Goal: Task Accomplishment & Management: Complete application form

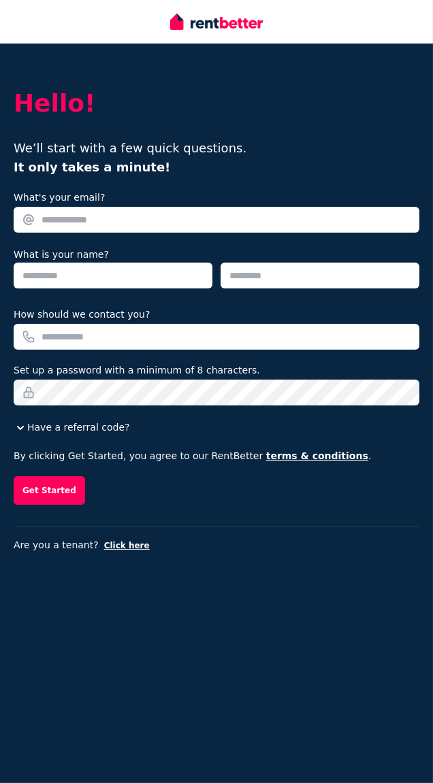
click at [77, 220] on input "What's your email?" at bounding box center [217, 220] width 406 height 26
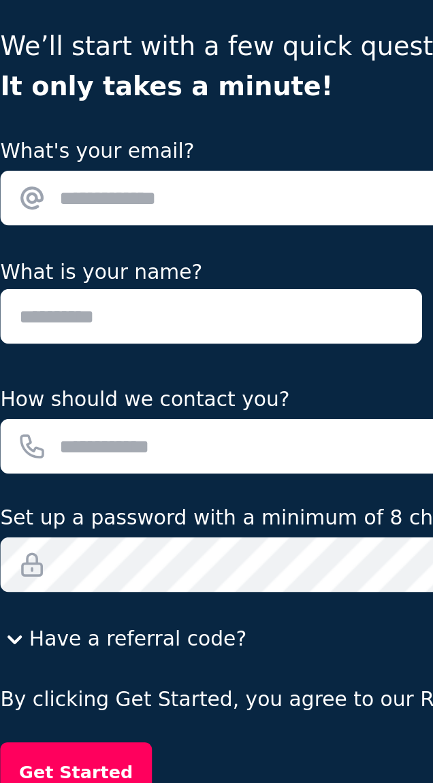
type input "**********"
type input "****"
type input "******"
type input "**********"
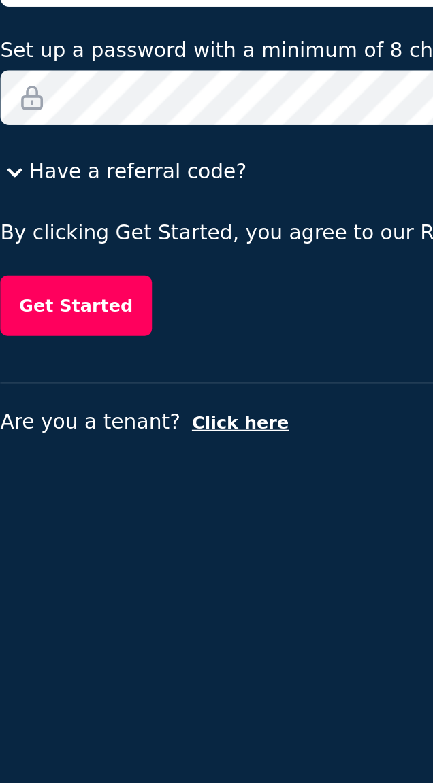
click at [47, 495] on button "Get Started" at bounding box center [49, 490] width 71 height 29
click at [56, 560] on button "Get Started" at bounding box center [49, 556] width 71 height 29
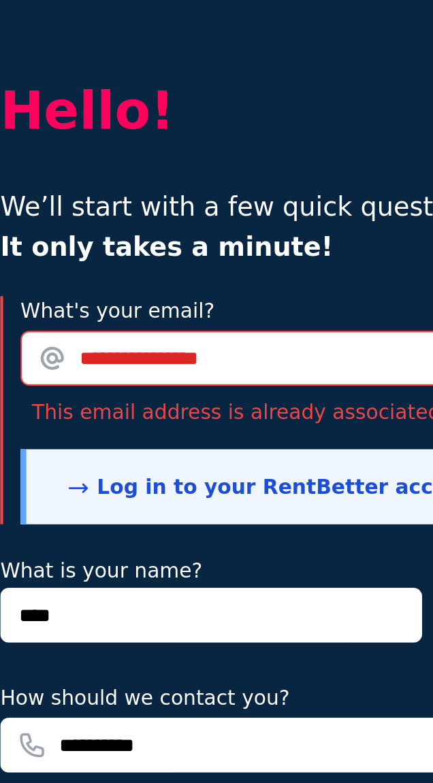
click at [186, 318] on div "What is your name? **** ******" at bounding box center [217, 336] width 406 height 48
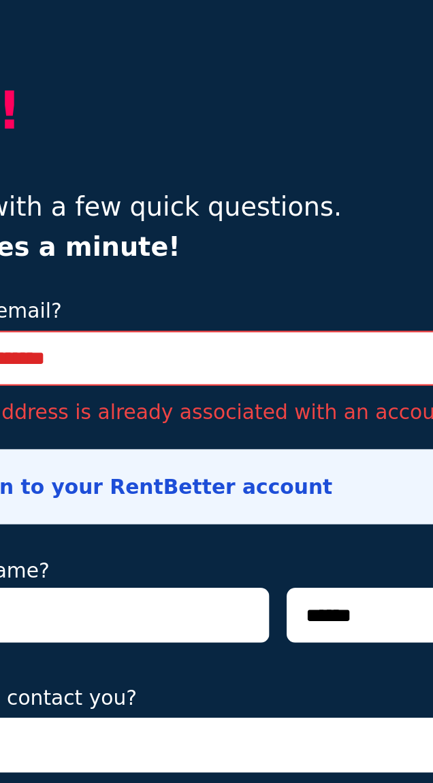
click at [165, 276] on link "Log in to your RentBetter account" at bounding box center [143, 280] width 197 height 11
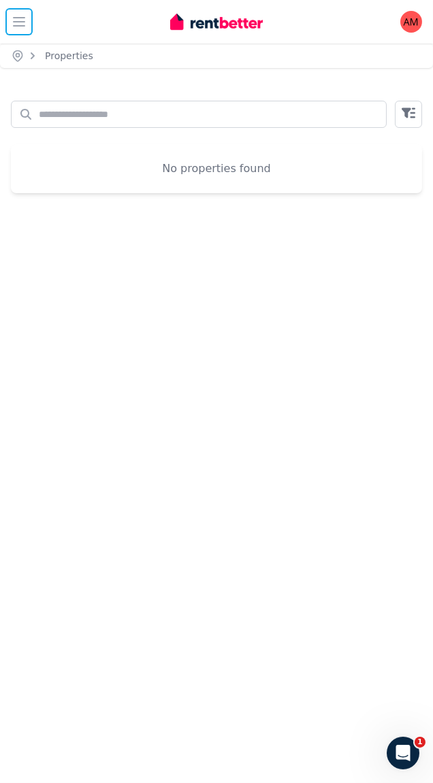
click at [28, 23] on button "Open main menu" at bounding box center [18, 21] width 27 height 27
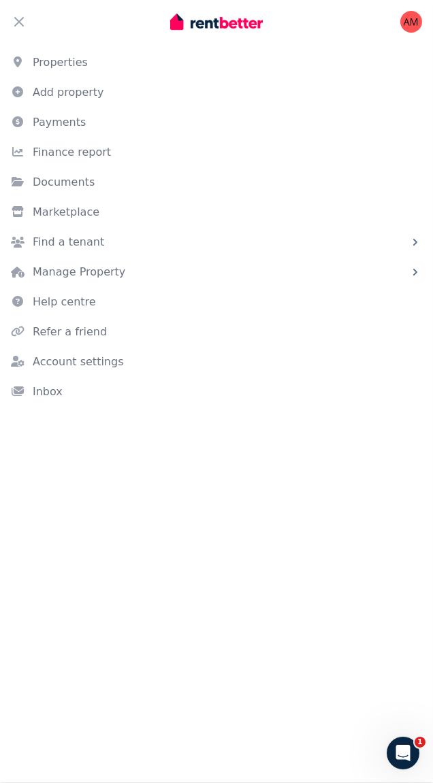
click at [76, 97] on link "Add property" at bounding box center [216, 92] width 433 height 27
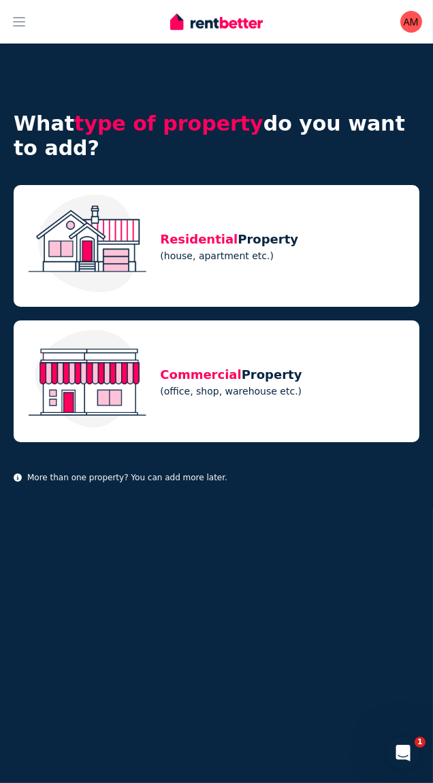
click at [305, 249] on p "(house, apartment etc.)" at bounding box center [285, 256] width 250 height 14
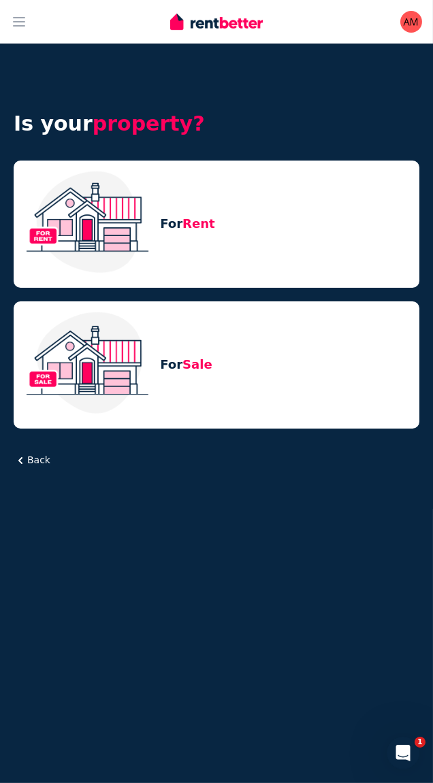
click at [299, 218] on h5 "For Rent" at bounding box center [285, 223] width 250 height 19
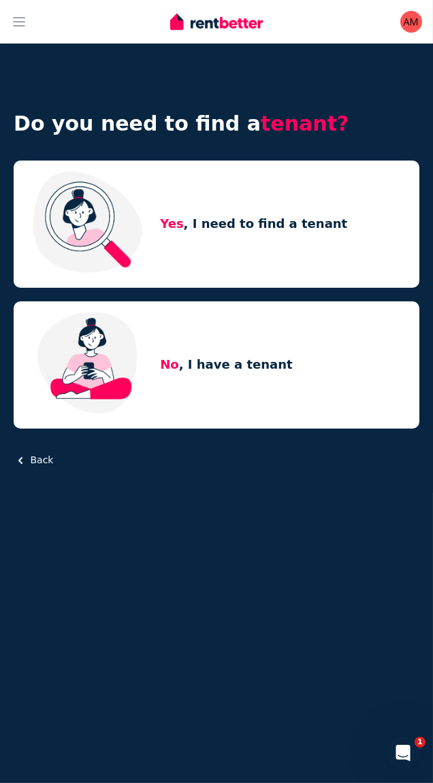
click at [298, 371] on h5 "No , I have a tenant" at bounding box center [285, 364] width 250 height 19
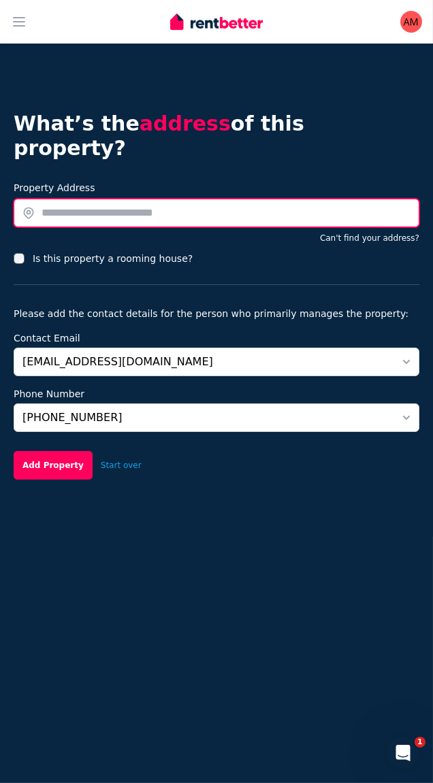
click at [94, 199] on input "text" at bounding box center [217, 213] width 406 height 29
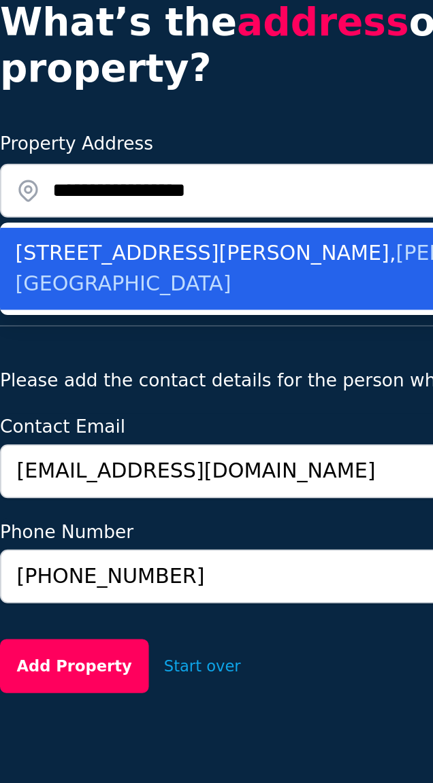
click at [195, 239] on span "[PERSON_NAME] QLD, [GEOGRAPHIC_DATA]" at bounding box center [183, 253] width 323 height 29
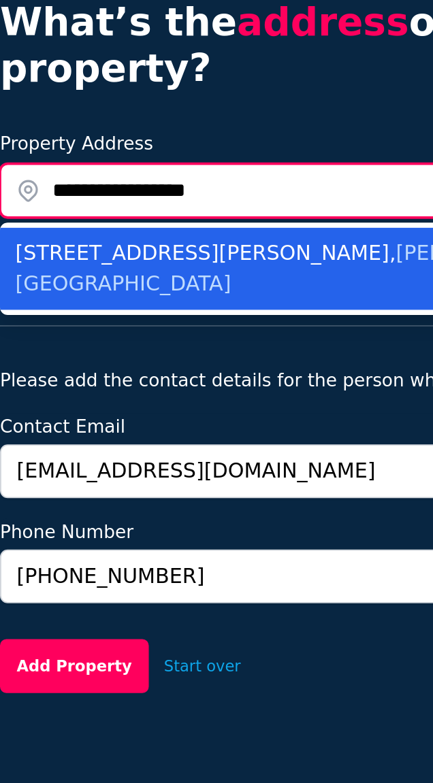
type input "**********"
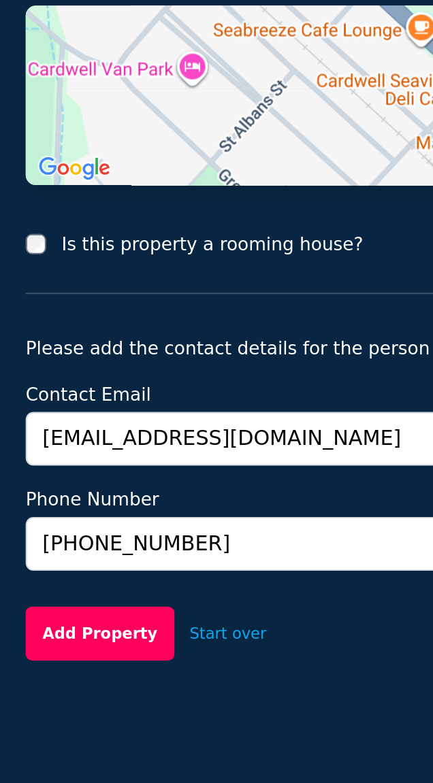
click at [50, 568] on button "Add Property" at bounding box center [53, 582] width 79 height 29
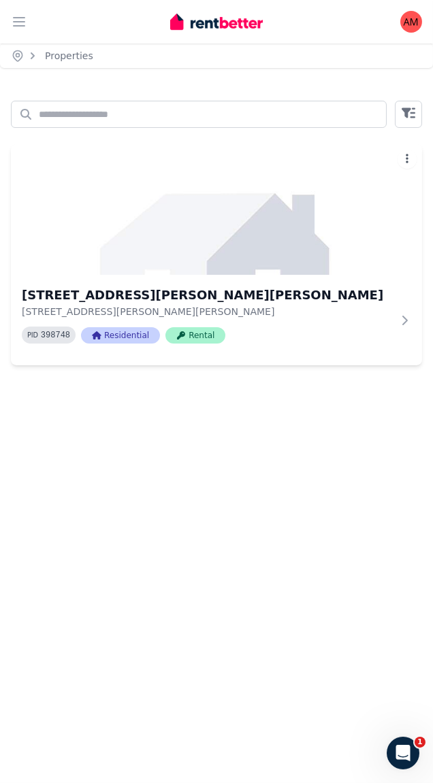
click at [417, 327] on div "70 Bowen St, Cardwell 70 Bowen St, Cardwell QLD 4849 PID 398748 Residential Ren…" at bounding box center [216, 320] width 411 height 90
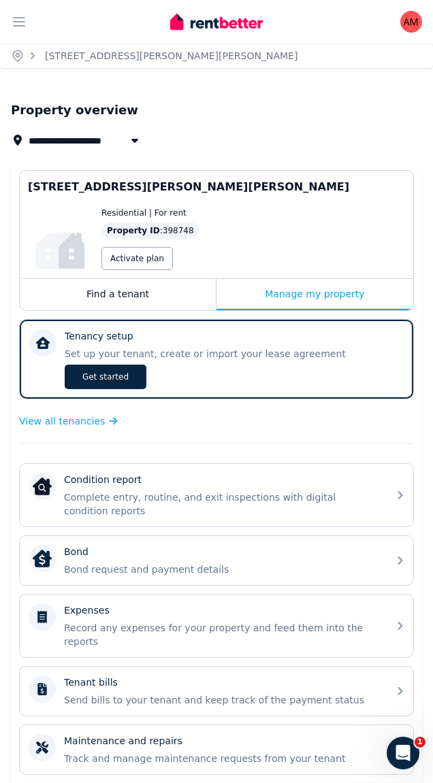
click at [317, 466] on div "Condition report Complete entry, routine, and exit inspections with digital con…" at bounding box center [216, 495] width 393 height 63
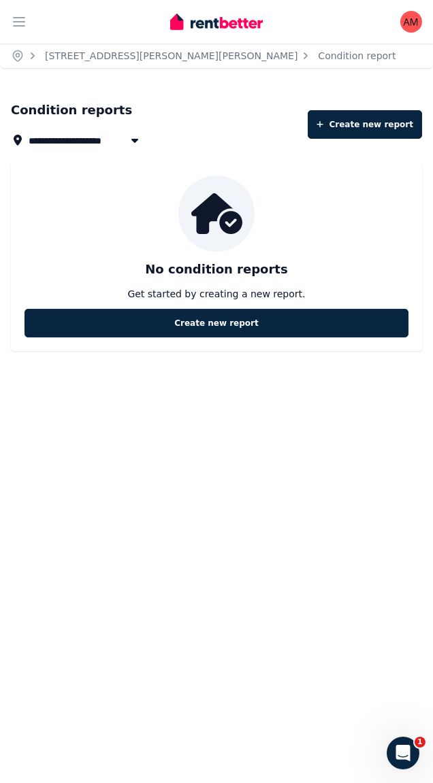
click at [390, 127] on link "Create new report" at bounding box center [365, 124] width 114 height 29
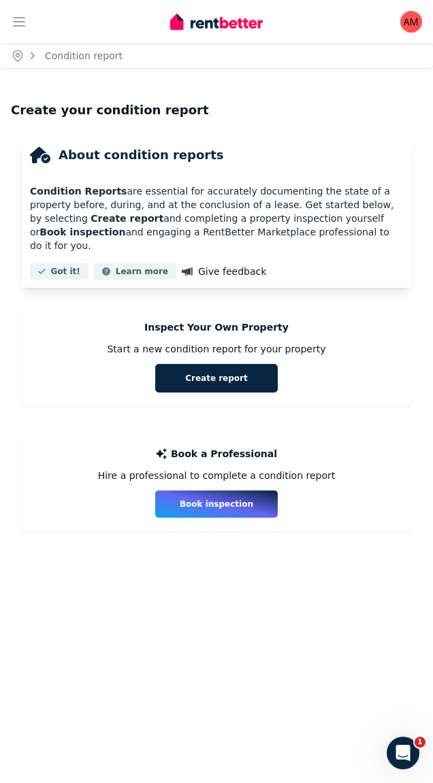
click at [239, 364] on button "Create report" at bounding box center [216, 378] width 122 height 29
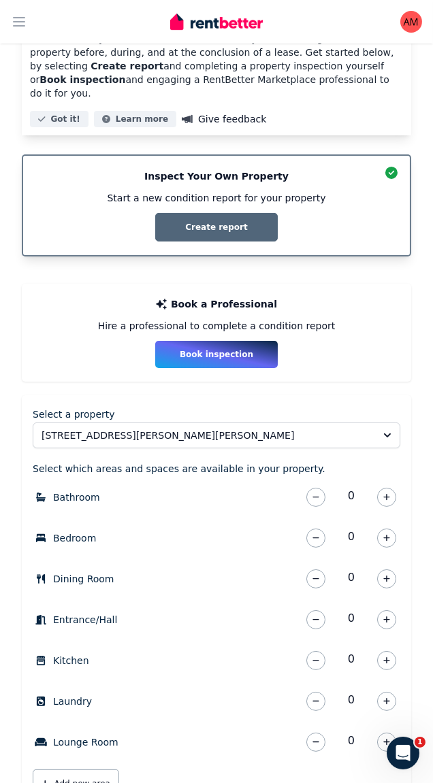
scroll to position [154, 0]
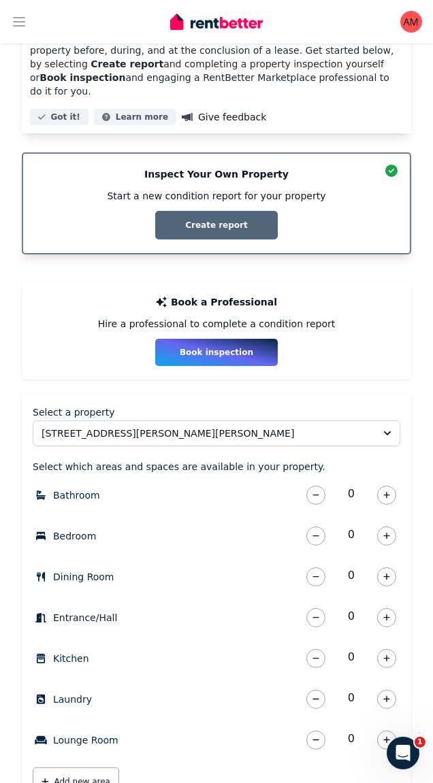
click at [386, 492] on icon "button" at bounding box center [386, 495] width 7 height 7
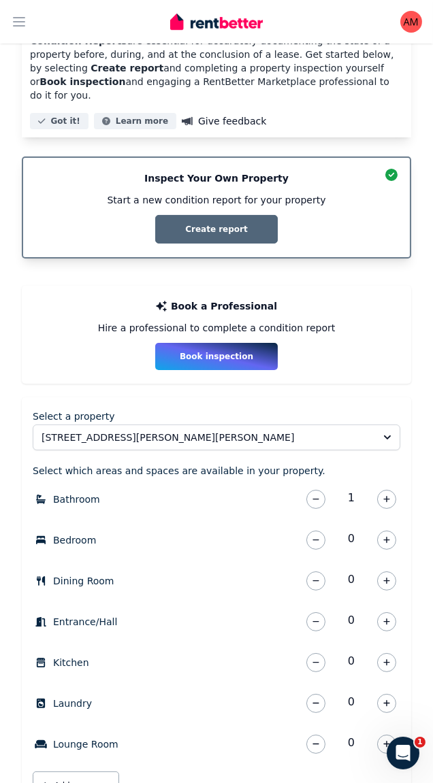
scroll to position [151, 0]
click at [388, 536] on icon "button" at bounding box center [386, 539] width 7 height 7
click at [391, 530] on button "button" at bounding box center [386, 539] width 19 height 19
click at [389, 536] on icon "button" at bounding box center [386, 539] width 7 height 7
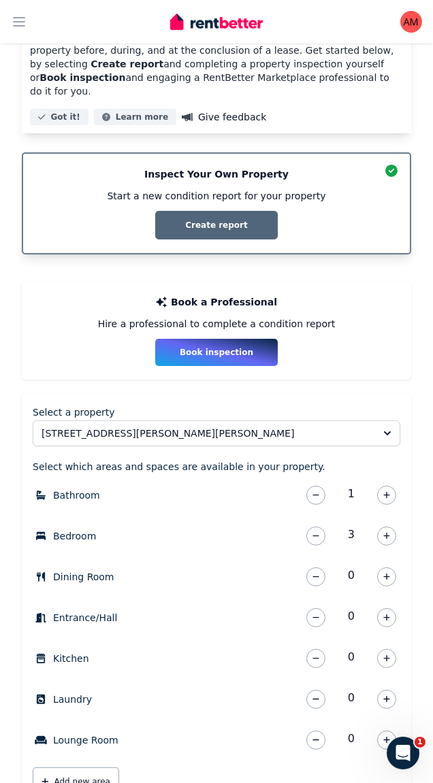
click at [386, 614] on icon "button" at bounding box center [386, 617] width 7 height 7
click at [386, 655] on icon "button" at bounding box center [386, 658] width 7 height 7
click at [386, 696] on icon "button" at bounding box center [386, 699] width 7 height 7
click at [386, 737] on icon "button" at bounding box center [386, 740] width 7 height 7
click at [99, 773] on button "Add new area" at bounding box center [76, 781] width 86 height 29
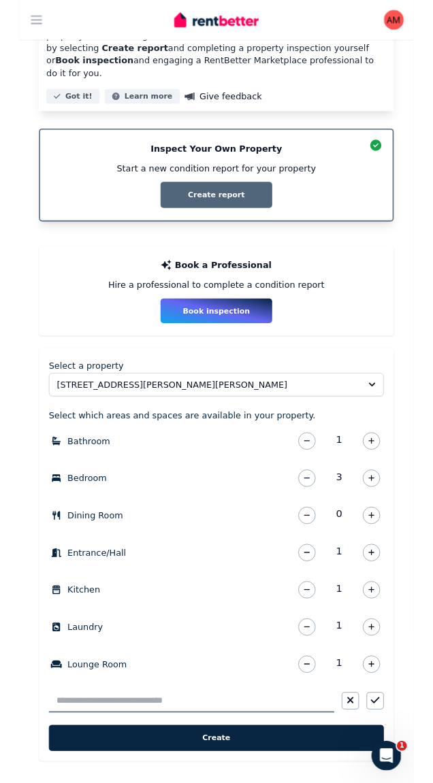
scroll to position [190, 0]
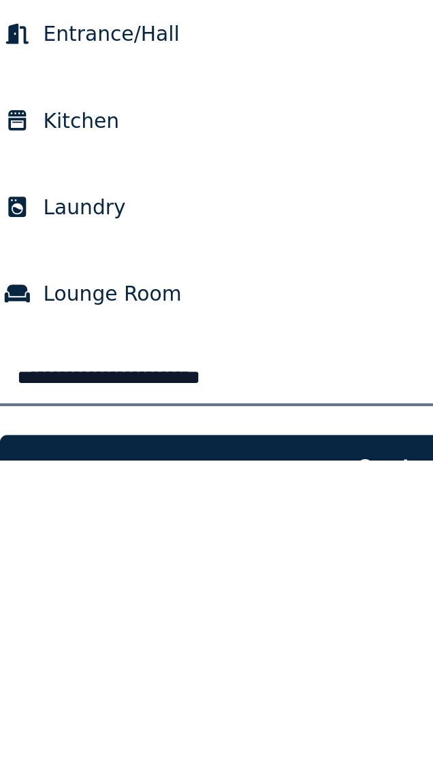
type input "**********"
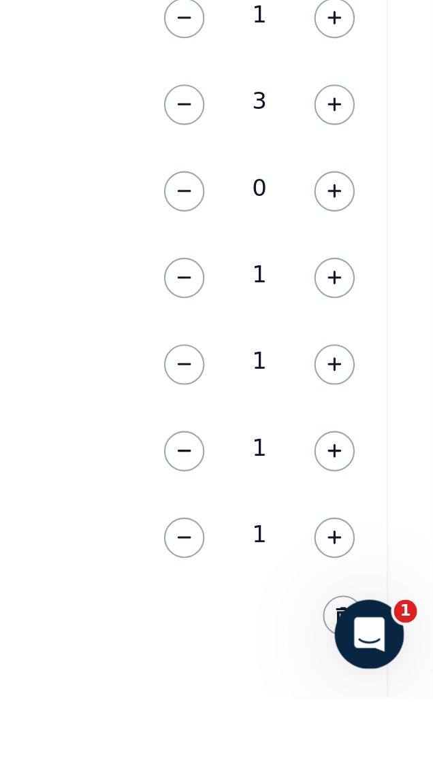
scroll to position [187, 0]
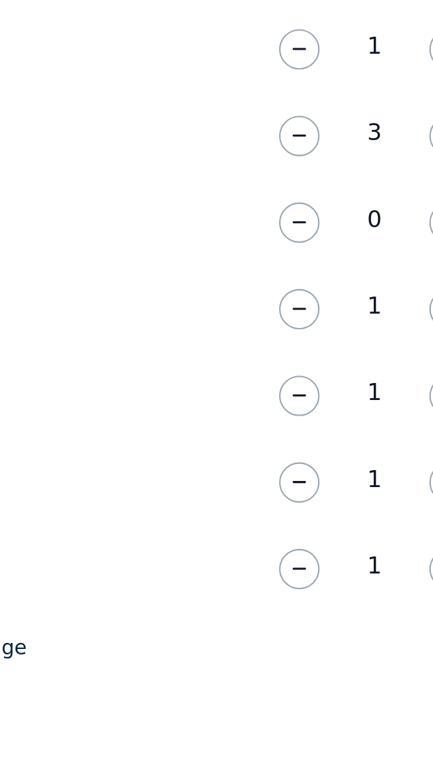
scroll to position [175, 0]
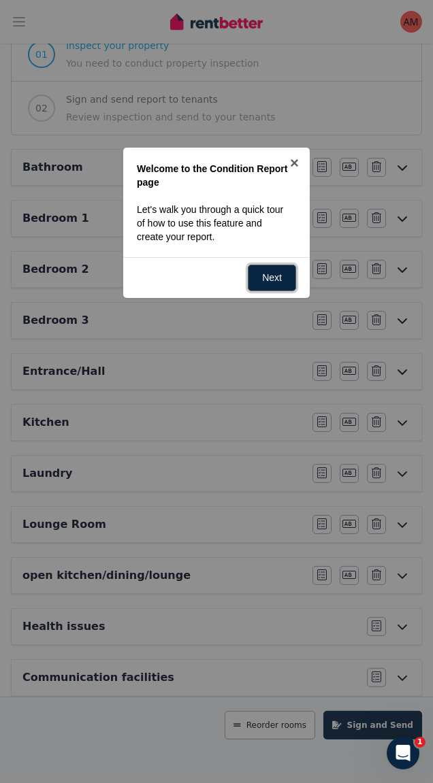
scroll to position [167, 0]
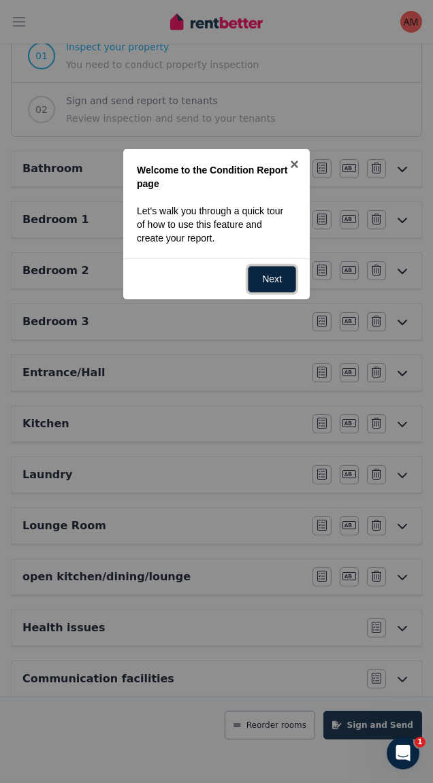
click at [272, 282] on link "Next" at bounding box center [272, 279] width 48 height 27
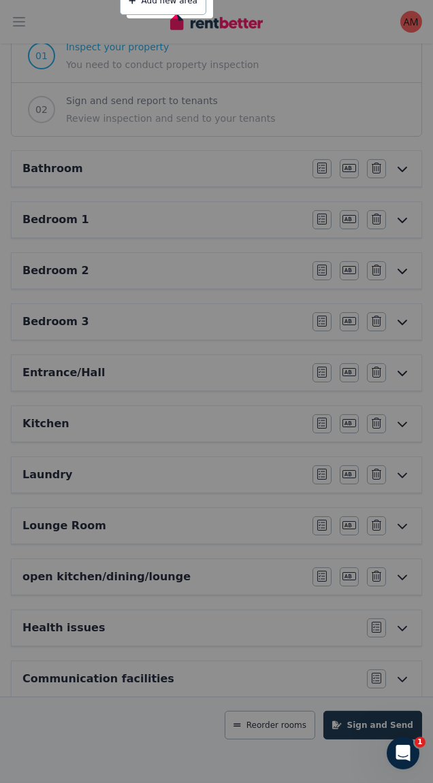
scroll to position [0, 0]
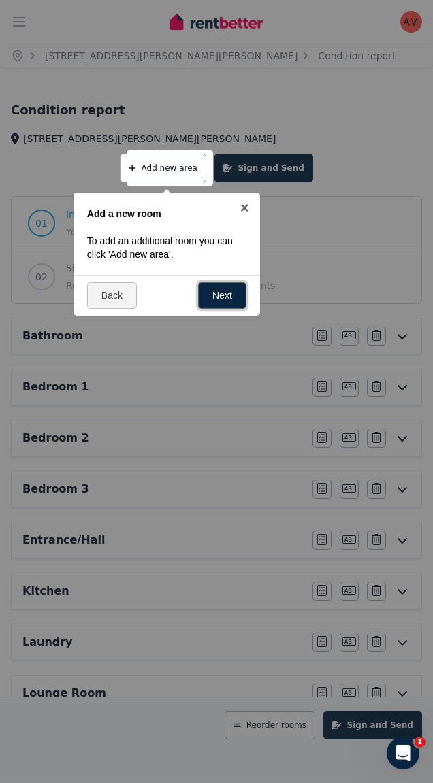
click at [233, 295] on link "Next" at bounding box center [222, 295] width 48 height 27
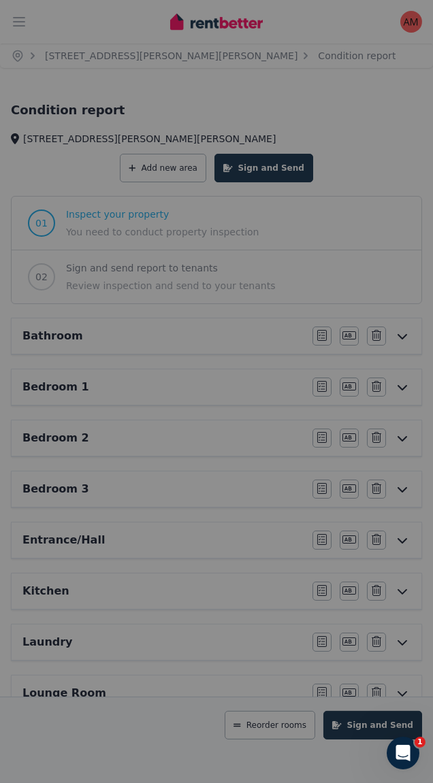
scroll to position [218, 0]
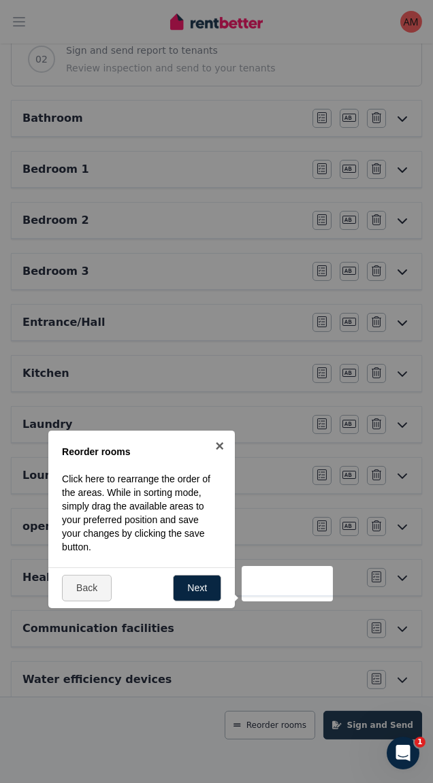
click at [299, 591] on div at bounding box center [287, 583] width 90 height 35
click at [204, 584] on link "Next" at bounding box center [197, 588] width 48 height 27
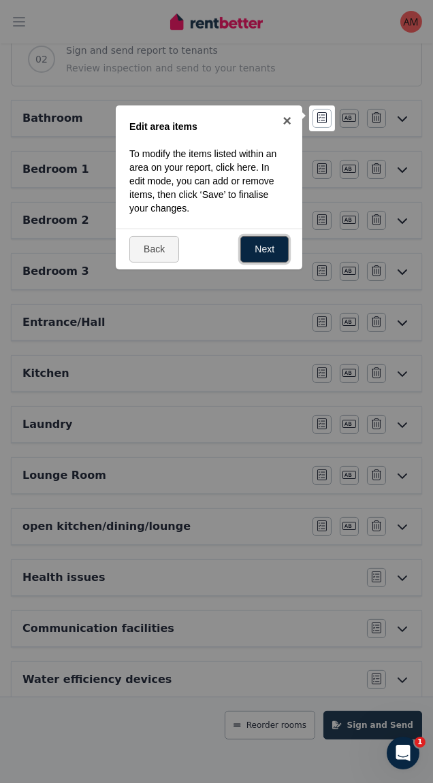
scroll to position [80, 0]
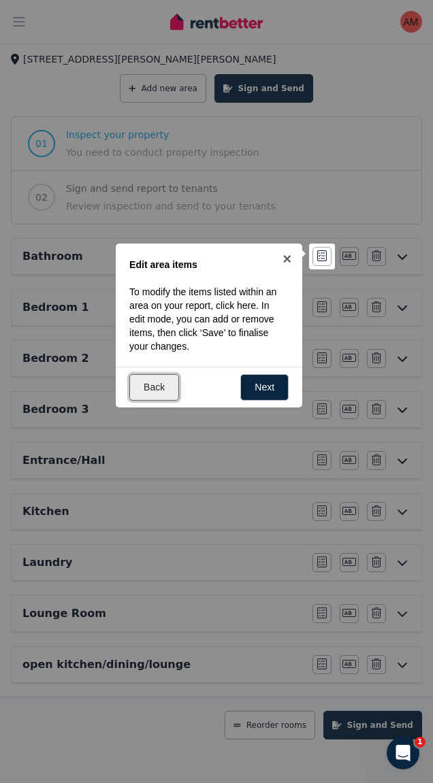
click at [161, 384] on link "Back" at bounding box center [154, 387] width 50 height 27
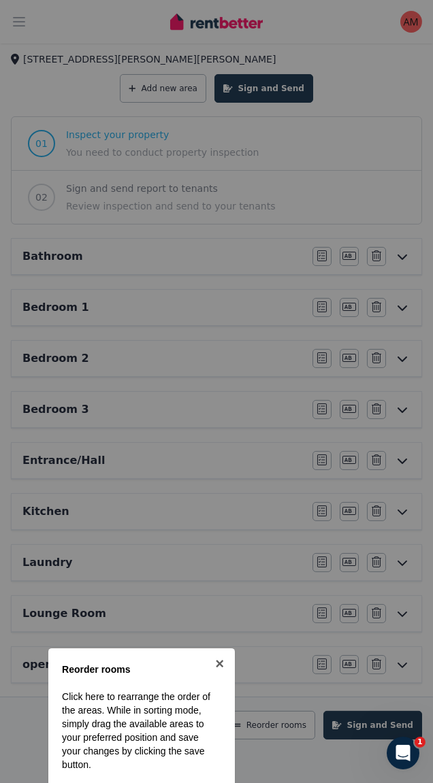
scroll to position [218, 0]
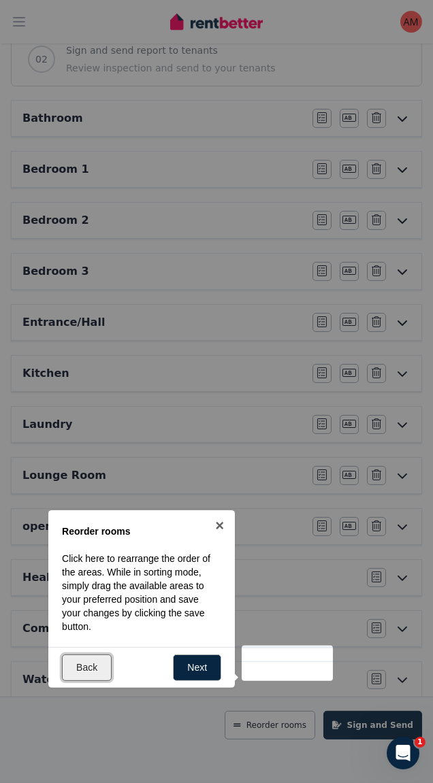
click at [86, 669] on link "Back" at bounding box center [87, 668] width 50 height 27
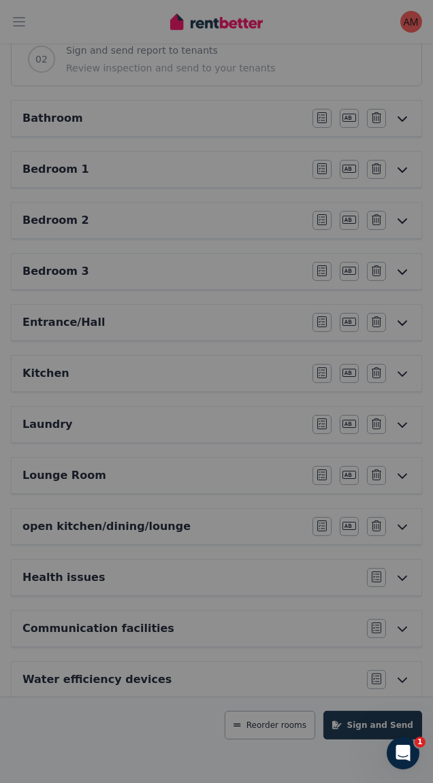
scroll to position [0, 0]
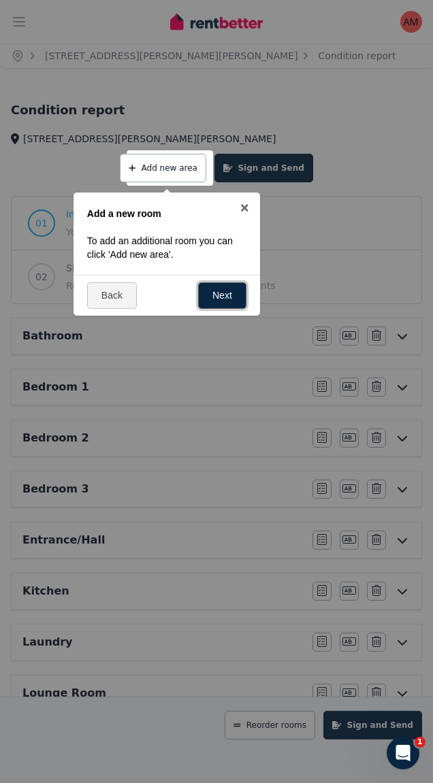
click at [238, 288] on link "Next" at bounding box center [222, 295] width 48 height 27
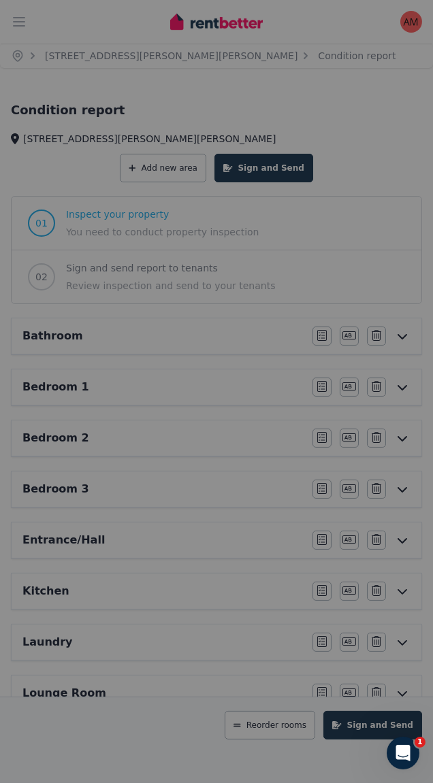
scroll to position [218, 0]
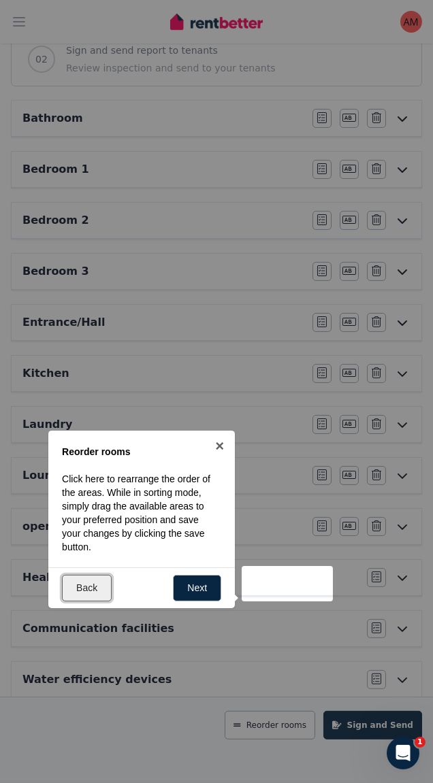
click at [86, 588] on link "Back" at bounding box center [87, 588] width 50 height 27
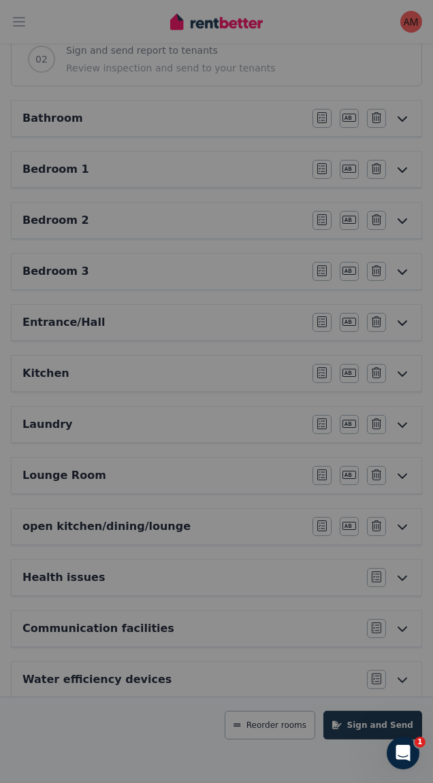
scroll to position [0, 0]
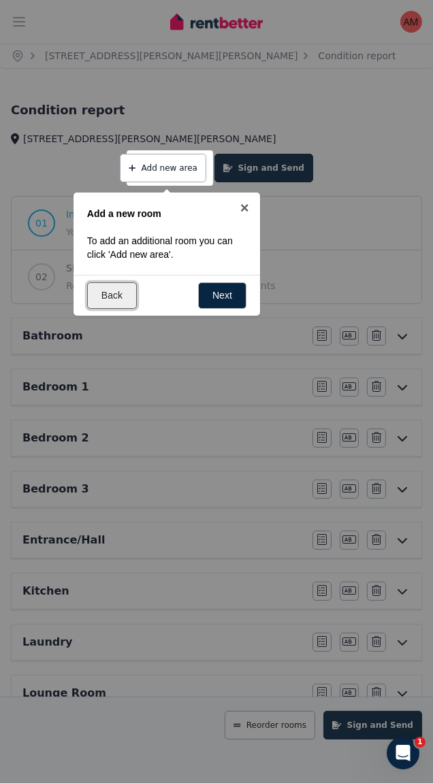
click at [130, 300] on link "Back" at bounding box center [112, 295] width 50 height 27
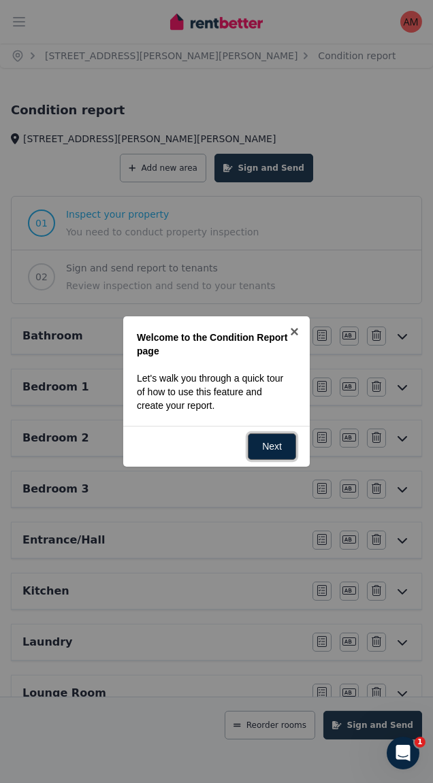
click at [293, 450] on link "Next" at bounding box center [272, 446] width 48 height 27
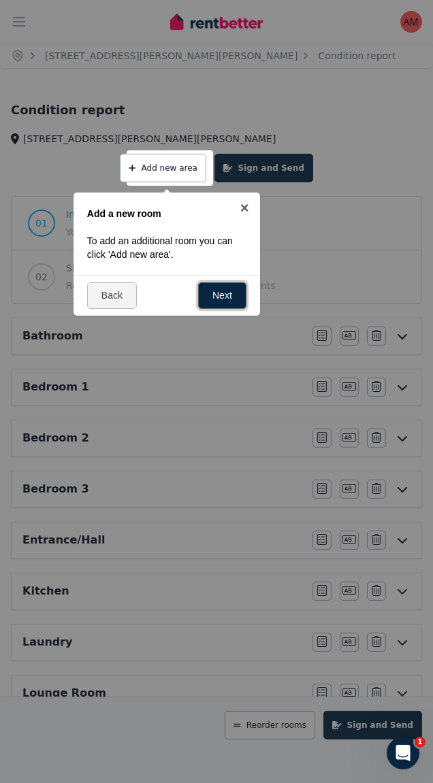
click at [227, 292] on link "Next" at bounding box center [222, 295] width 48 height 27
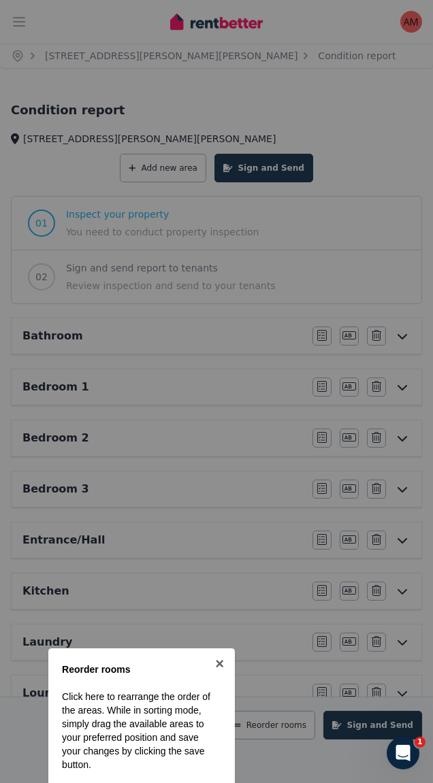
scroll to position [218, 0]
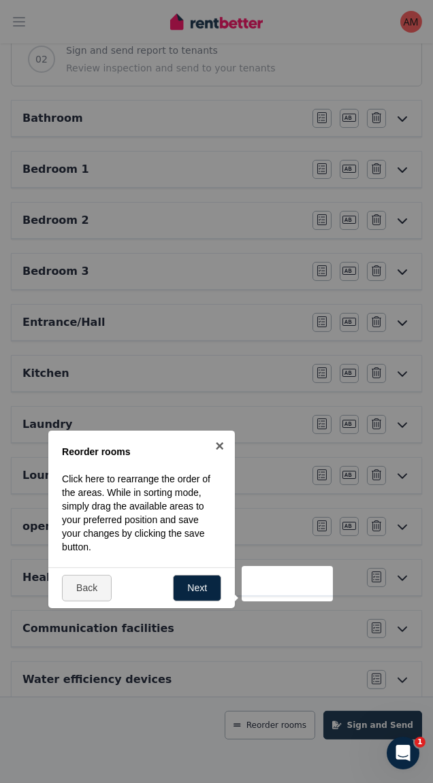
click at [282, 592] on div at bounding box center [287, 583] width 90 height 35
click at [294, 593] on div at bounding box center [287, 583] width 90 height 35
click at [293, 585] on div at bounding box center [287, 583] width 90 height 35
click at [95, 597] on link "Back" at bounding box center [87, 588] width 50 height 27
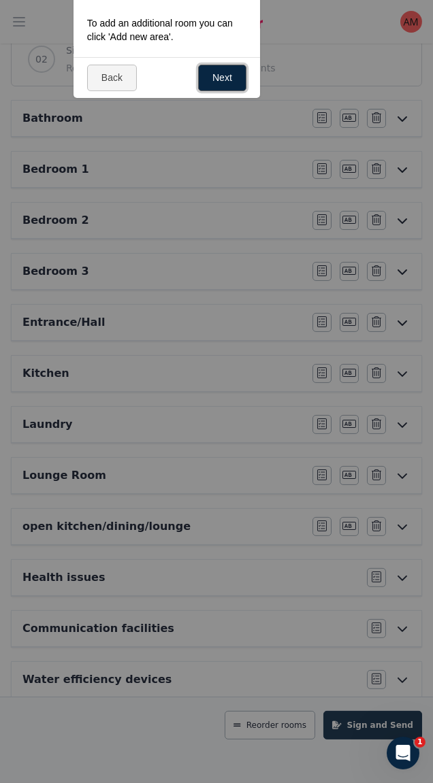
scroll to position [0, 0]
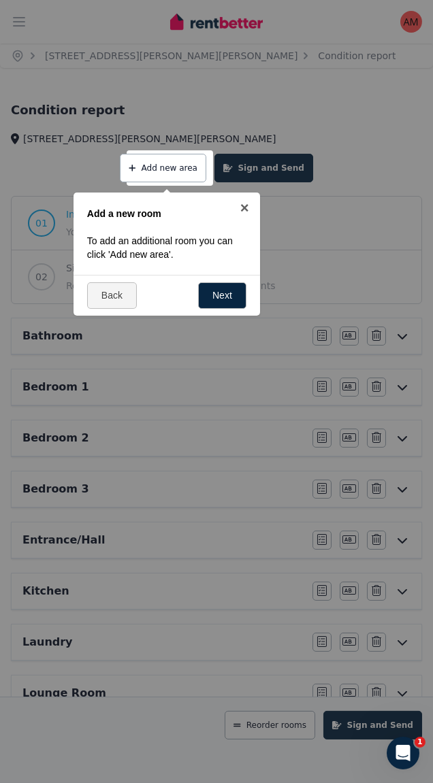
click at [170, 171] on button "Add new area" at bounding box center [163, 168] width 86 height 29
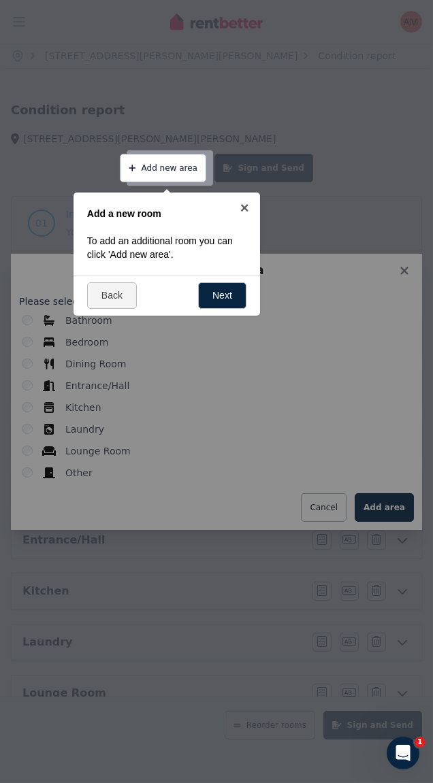
click at [84, 515] on div at bounding box center [216, 391] width 433 height 783
click at [88, 521] on div at bounding box center [216, 391] width 433 height 783
click at [39, 525] on div at bounding box center [216, 391] width 433 height 783
click at [53, 522] on div at bounding box center [216, 391] width 433 height 783
click at [39, 522] on div at bounding box center [216, 391] width 433 height 783
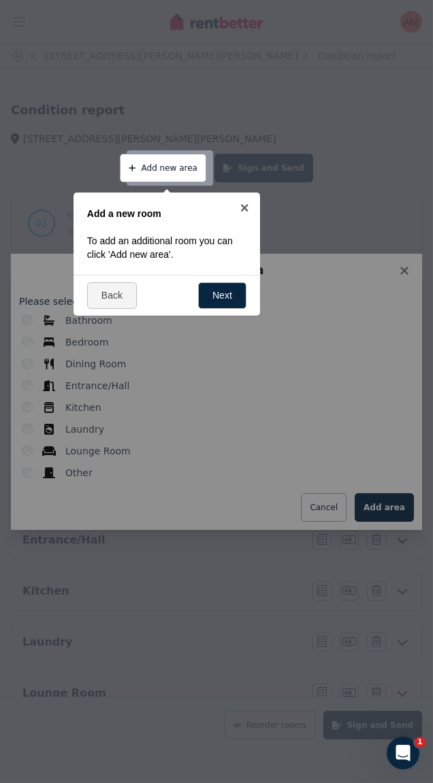
click at [41, 524] on div at bounding box center [216, 391] width 433 height 783
click at [54, 526] on div at bounding box center [216, 391] width 433 height 783
click at [134, 295] on link "Back" at bounding box center [112, 295] width 50 height 27
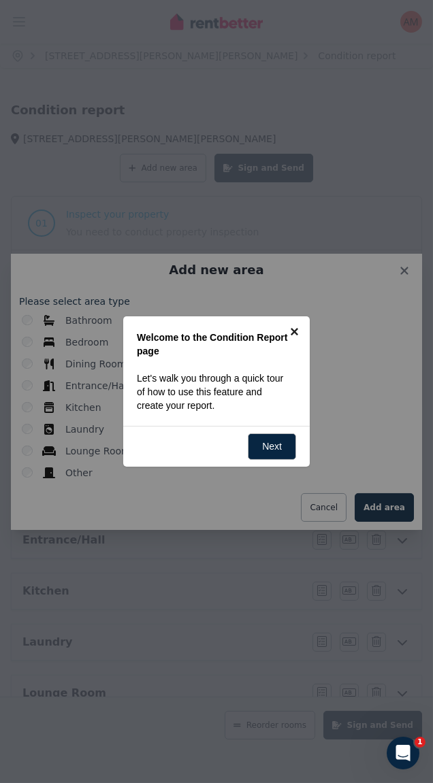
click at [303, 337] on link "×" at bounding box center [294, 331] width 31 height 31
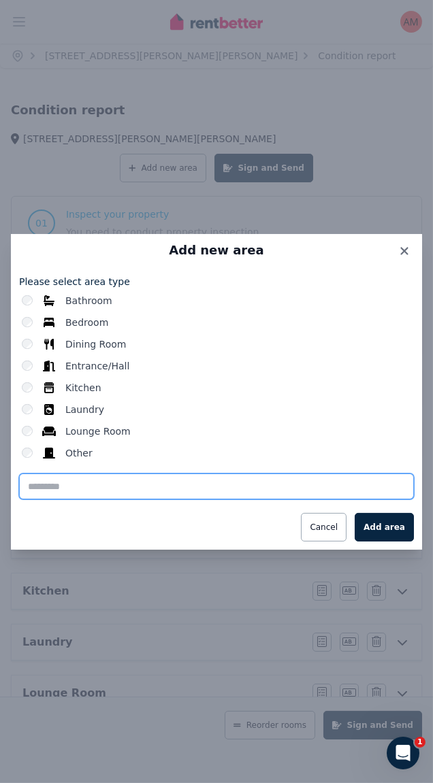
click at [99, 499] on input "text" at bounding box center [216, 487] width 395 height 26
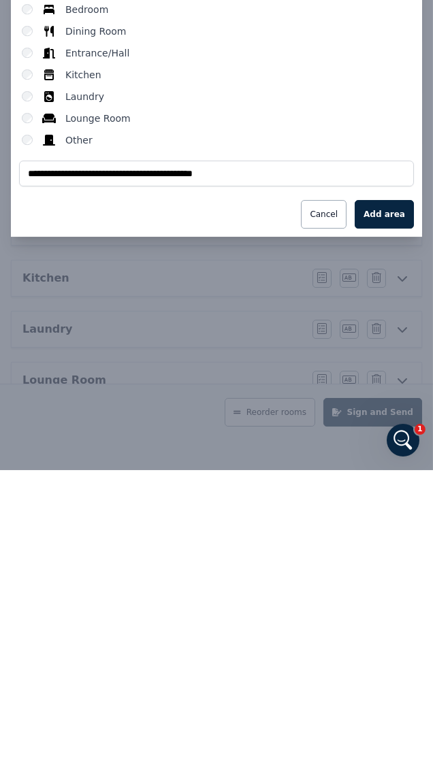
click at [399, 529] on button "Add area" at bounding box center [383, 527] width 59 height 29
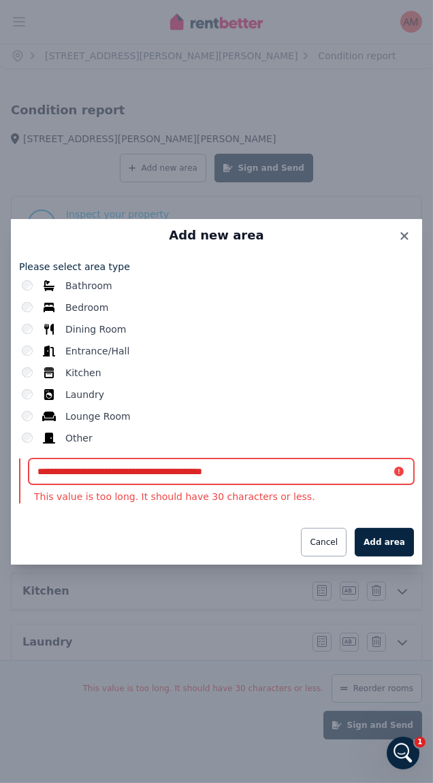
click at [76, 470] on input "**********" at bounding box center [221, 472] width 385 height 26
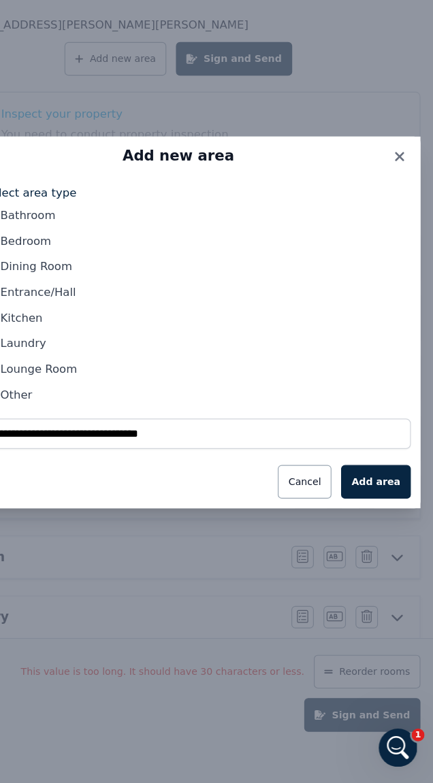
click at [398, 529] on button "Add area" at bounding box center [383, 527] width 59 height 29
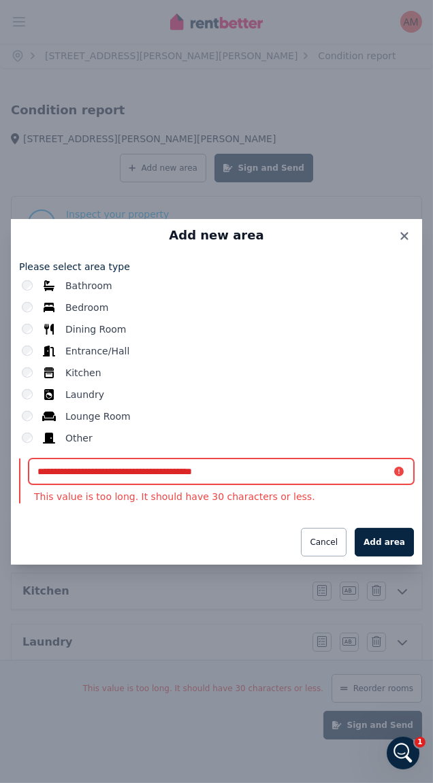
click at [157, 476] on input "**********" at bounding box center [221, 472] width 385 height 26
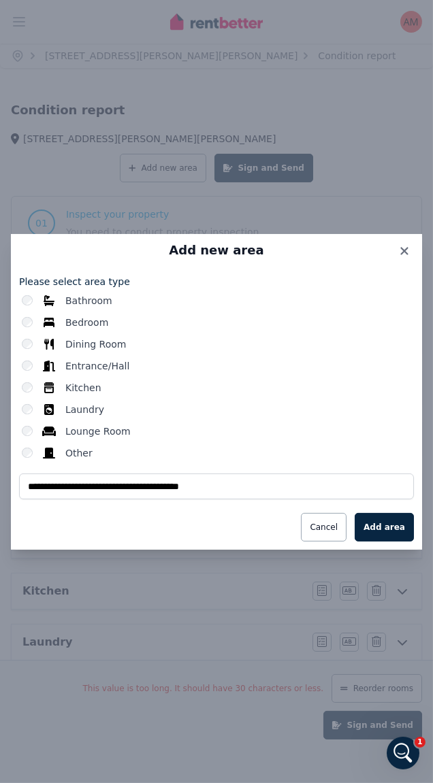
click at [401, 533] on button "Add area" at bounding box center [383, 527] width 59 height 29
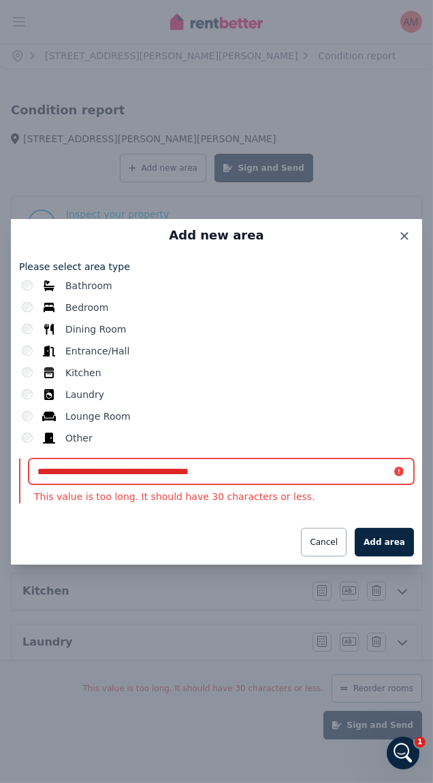
click at [81, 472] on input "**********" at bounding box center [221, 472] width 385 height 26
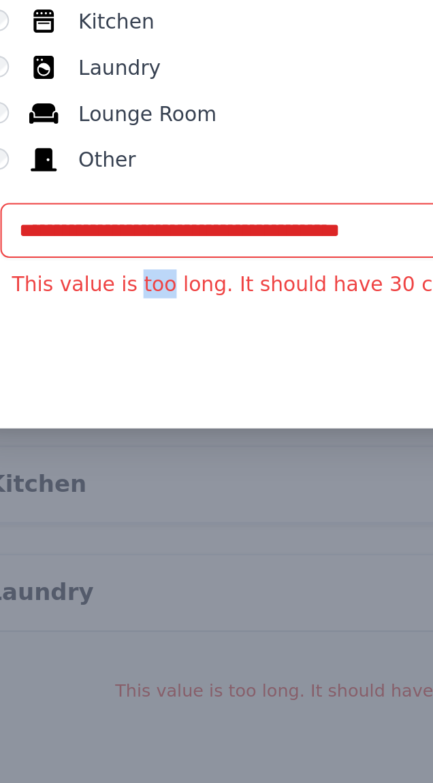
click at [114, 538] on div "Cancel Add area" at bounding box center [216, 542] width 395 height 29
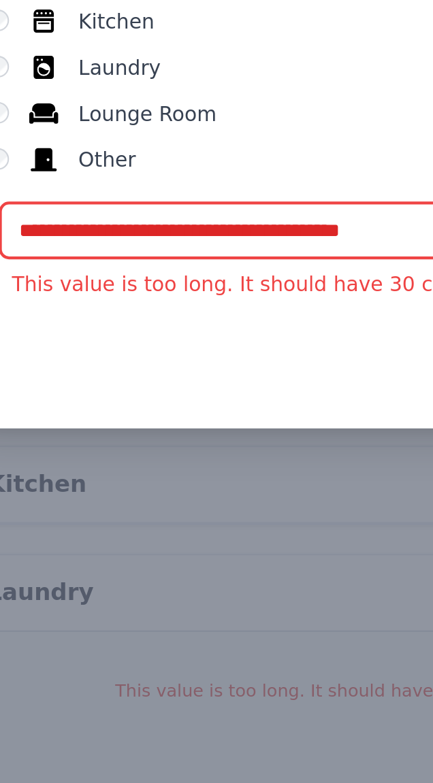
click at [88, 472] on input "**********" at bounding box center [221, 472] width 385 height 26
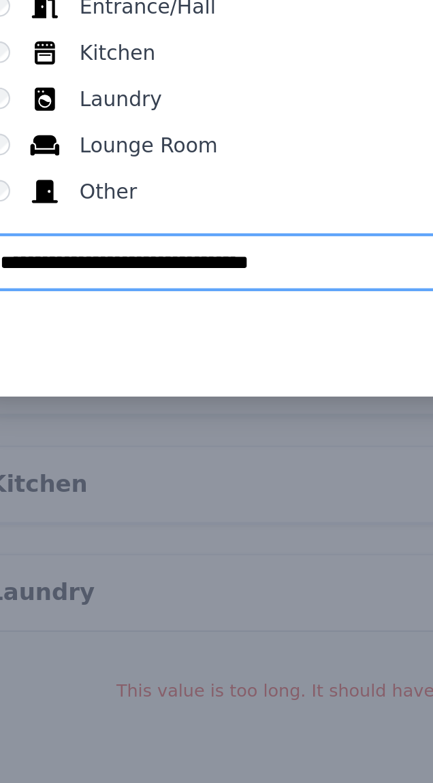
click at [73, 487] on input "**********" at bounding box center [216, 487] width 395 height 26
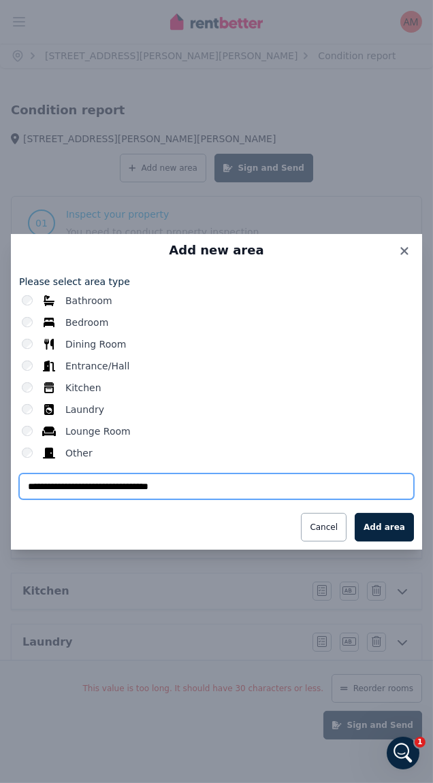
type input "**********"
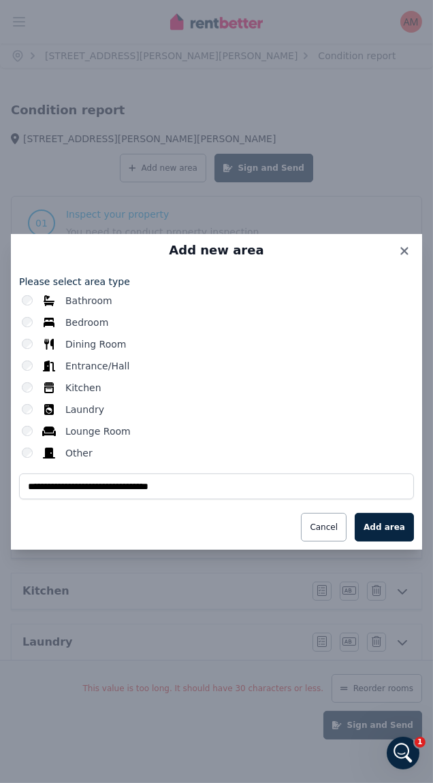
click at [410, 537] on button "Add area" at bounding box center [383, 527] width 59 height 29
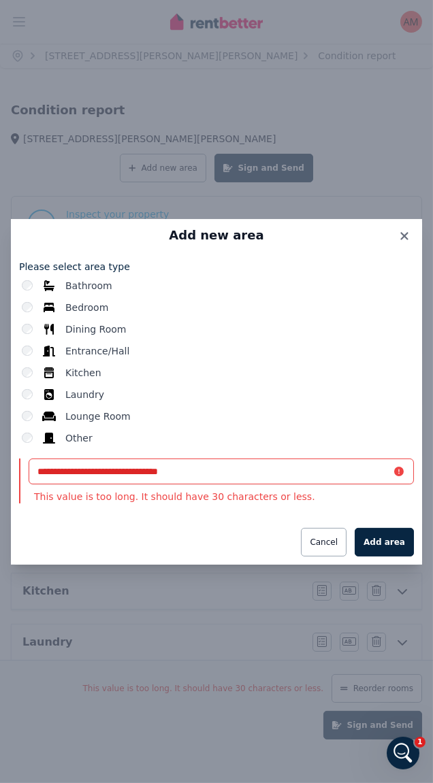
click at [346, 540] on button "Cancel" at bounding box center [324, 542] width 46 height 29
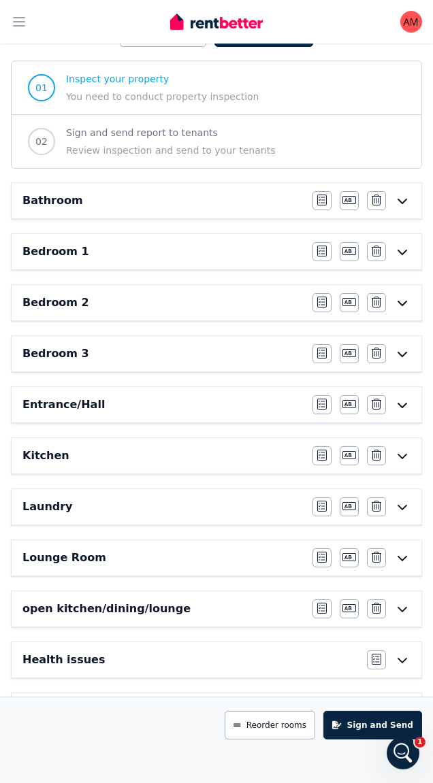
scroll to position [218, 0]
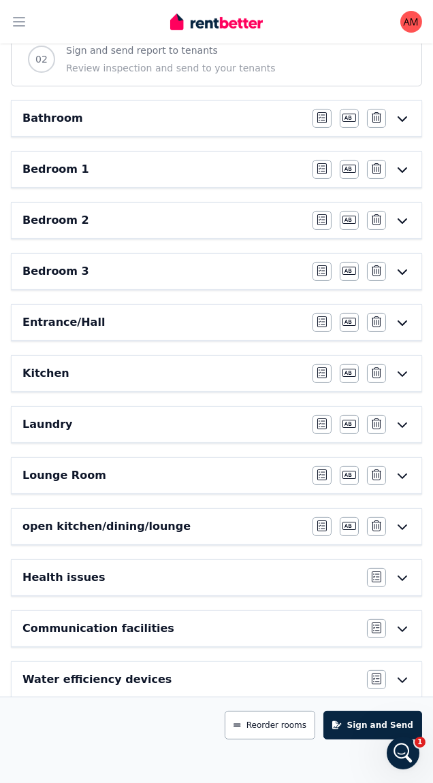
click at [402, 679] on icon at bounding box center [402, 679] width 16 height 11
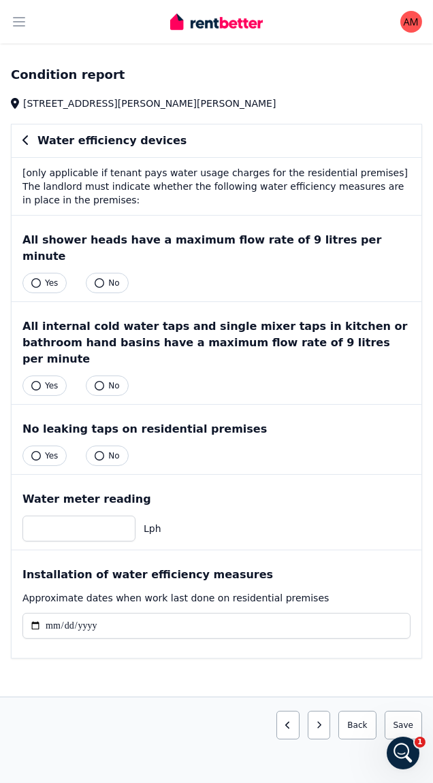
scroll to position [0, 0]
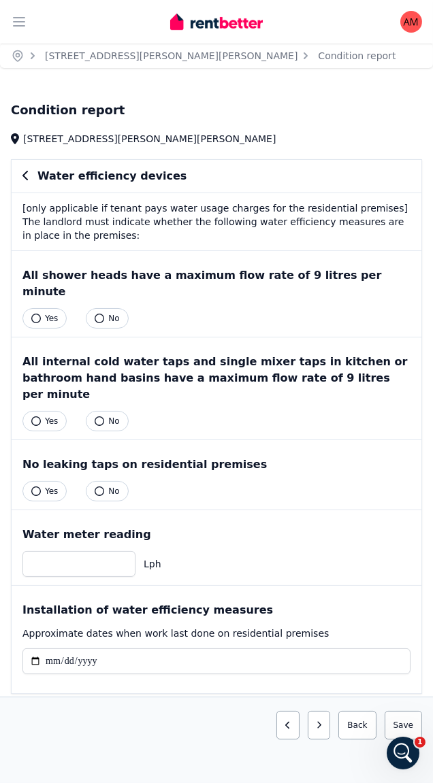
click at [39, 308] on button "Yes" at bounding box center [44, 318] width 44 height 20
click at [39, 411] on button "Yes" at bounding box center [44, 421] width 44 height 20
click at [99, 486] on icon "button" at bounding box center [100, 491] width 10 height 10
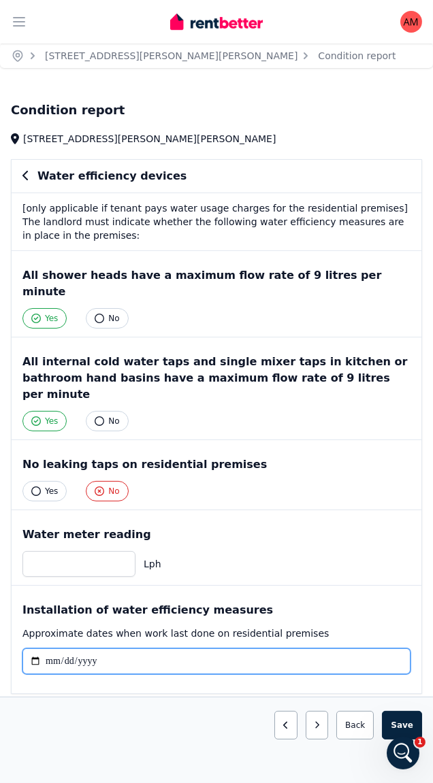
click at [98, 648] on input "date" at bounding box center [216, 661] width 388 height 26
type input "**********"
